Goal: Transaction & Acquisition: Purchase product/service

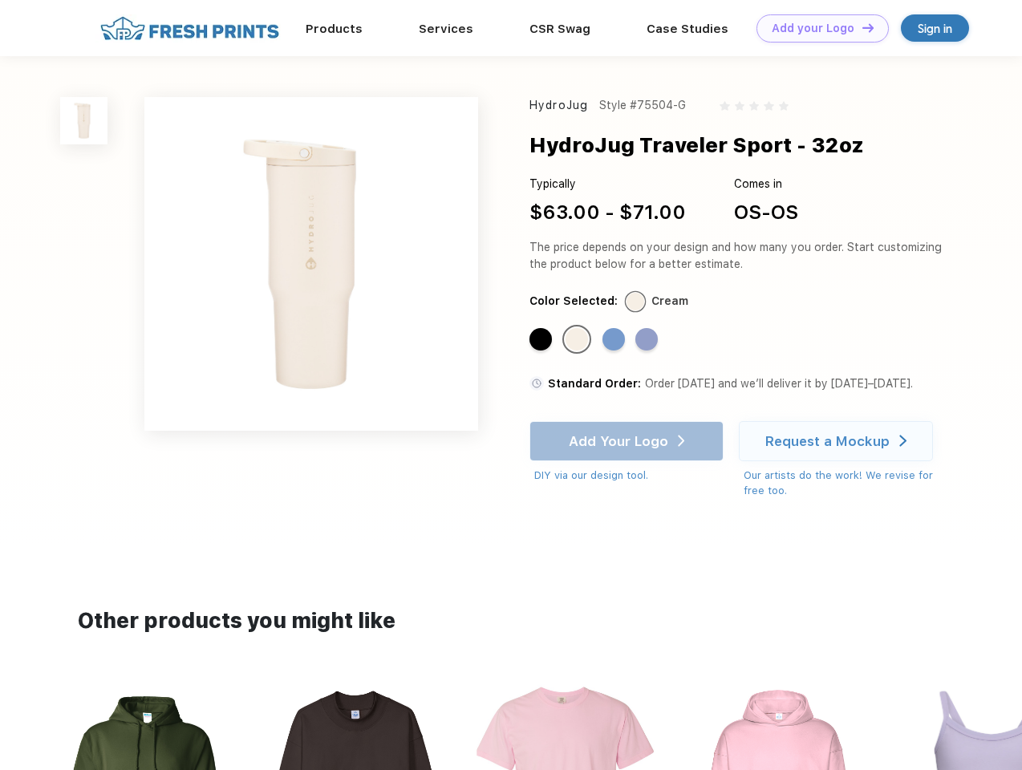
click at [816, 28] on link "Add your Logo Design Tool" at bounding box center [822, 28] width 132 height 28
click at [0, 0] on div "Design Tool" at bounding box center [0, 0] width 0 height 0
click at [861, 27] on link "Add your Logo Design Tool" at bounding box center [822, 28] width 132 height 28
click at [84, 120] on img at bounding box center [83, 120] width 47 height 47
click at [542, 340] on div "Standard Color" at bounding box center [540, 339] width 22 height 22
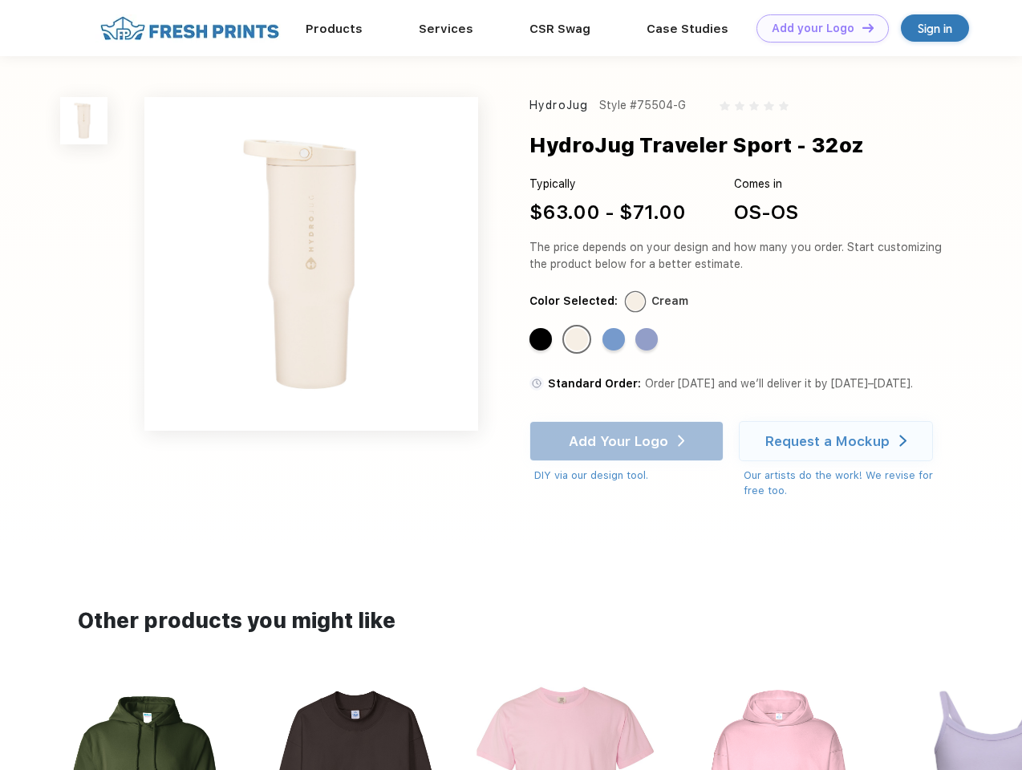
click at [578, 340] on div "Standard Color" at bounding box center [576, 339] width 22 height 22
click at [615, 340] on div "Standard Color" at bounding box center [613, 339] width 22 height 22
click at [648, 340] on div "Standard Color" at bounding box center [646, 339] width 22 height 22
click at [628, 441] on div "Add Your Logo DIY via our design tool. Ah shoot! This product isn't up in our d…" at bounding box center [626, 452] width 194 height 63
click at [838, 441] on div "Request a Mockup" at bounding box center [827, 441] width 124 height 16
